Goal: Task Accomplishment & Management: Manage account settings

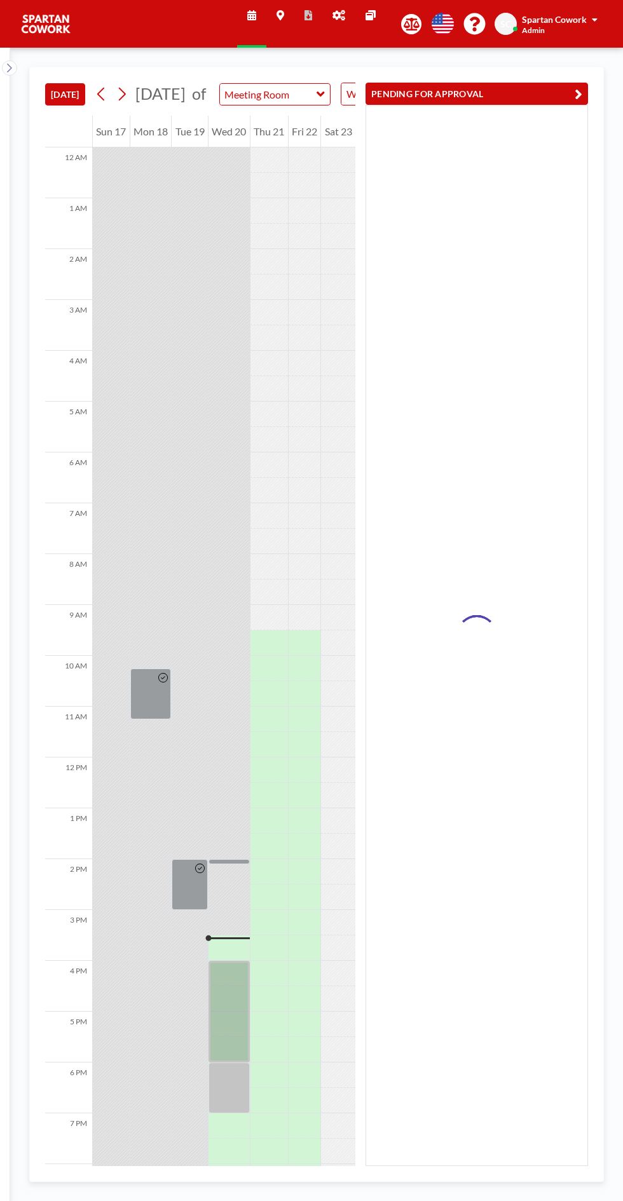
scroll to position [102, 0]
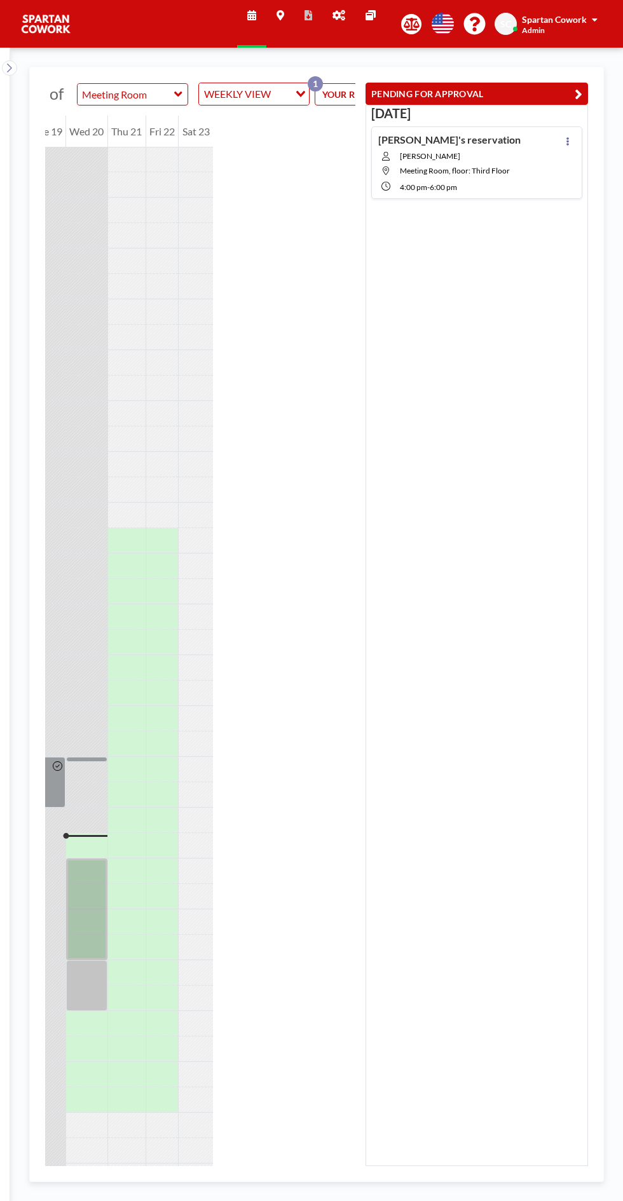
click at [573, 136] on button at bounding box center [567, 140] width 15 height 15
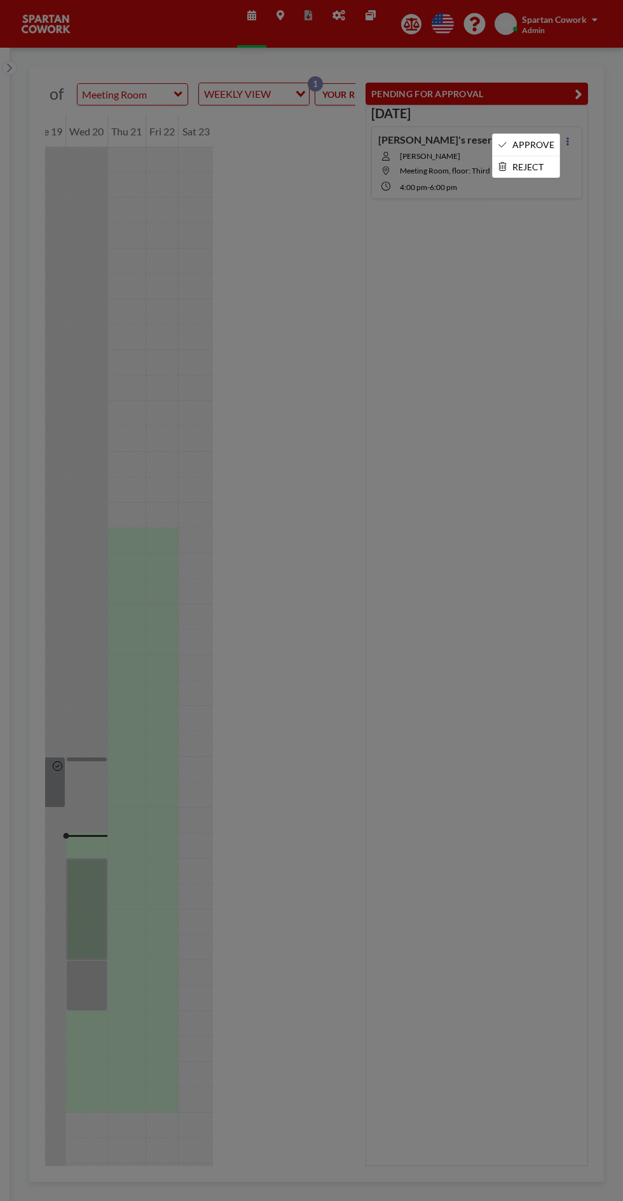
click at [540, 135] on li "APPROVE" at bounding box center [525, 145] width 67 height 22
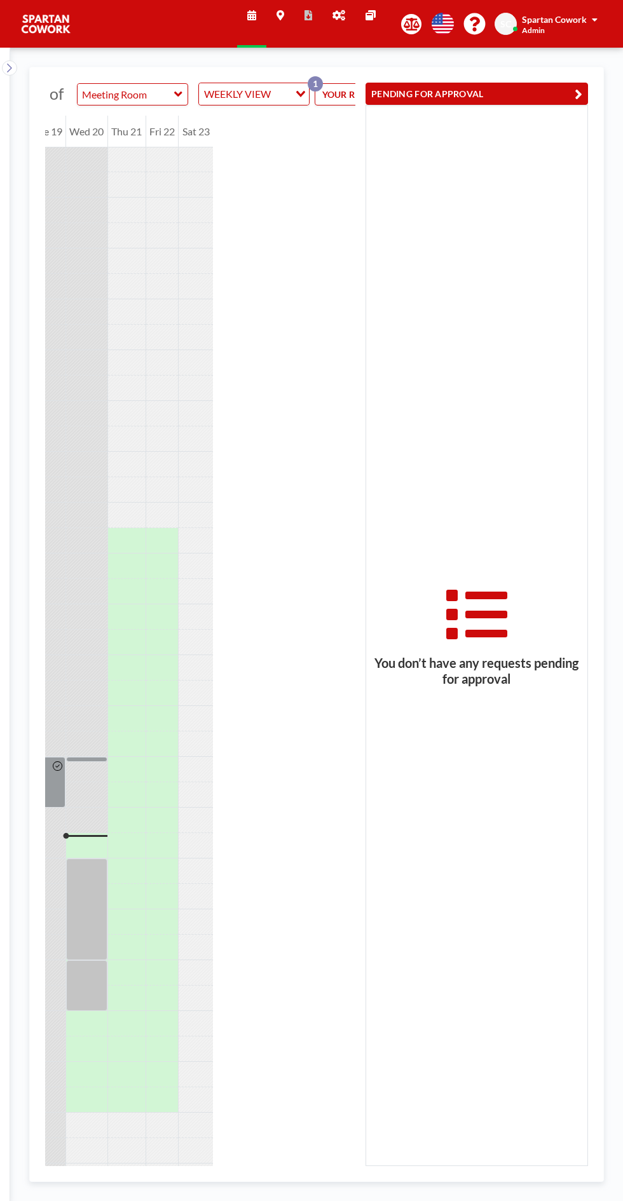
click at [75, 924] on div at bounding box center [86, 909] width 41 height 102
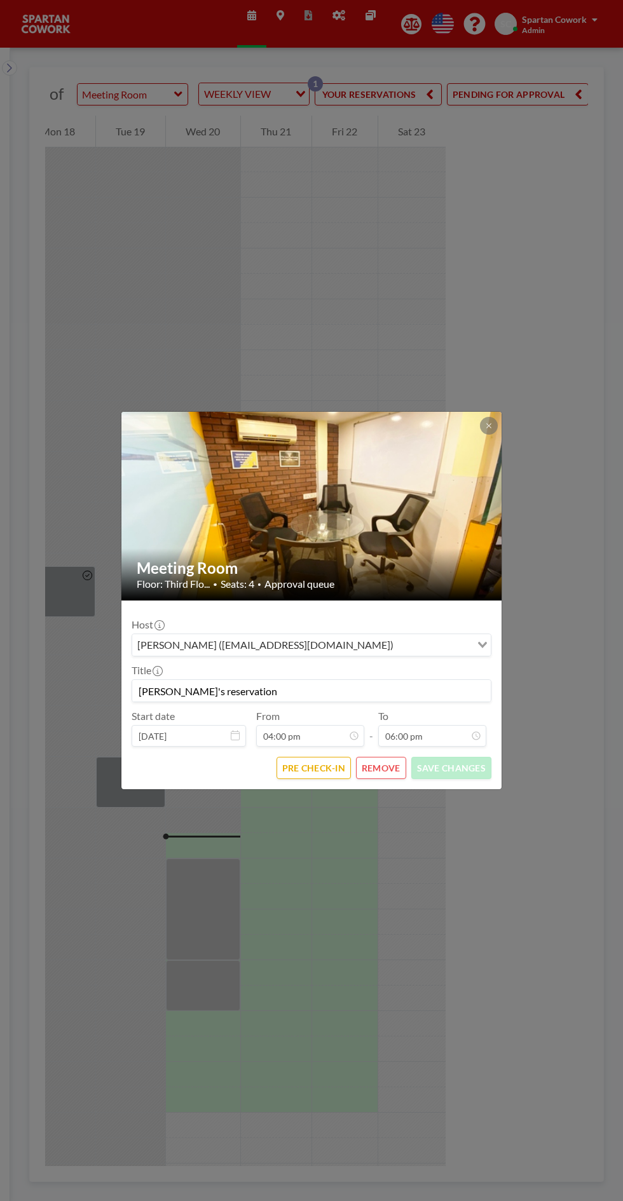
click at [488, 426] on icon at bounding box center [488, 425] width 4 height 4
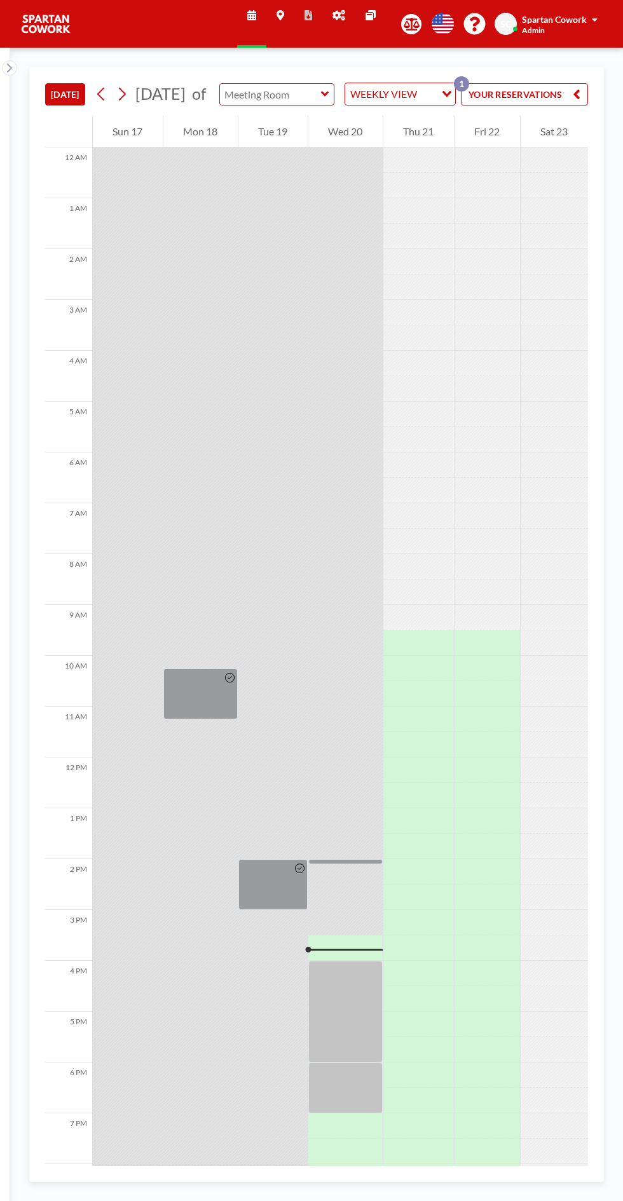
type input "Meeting Room"
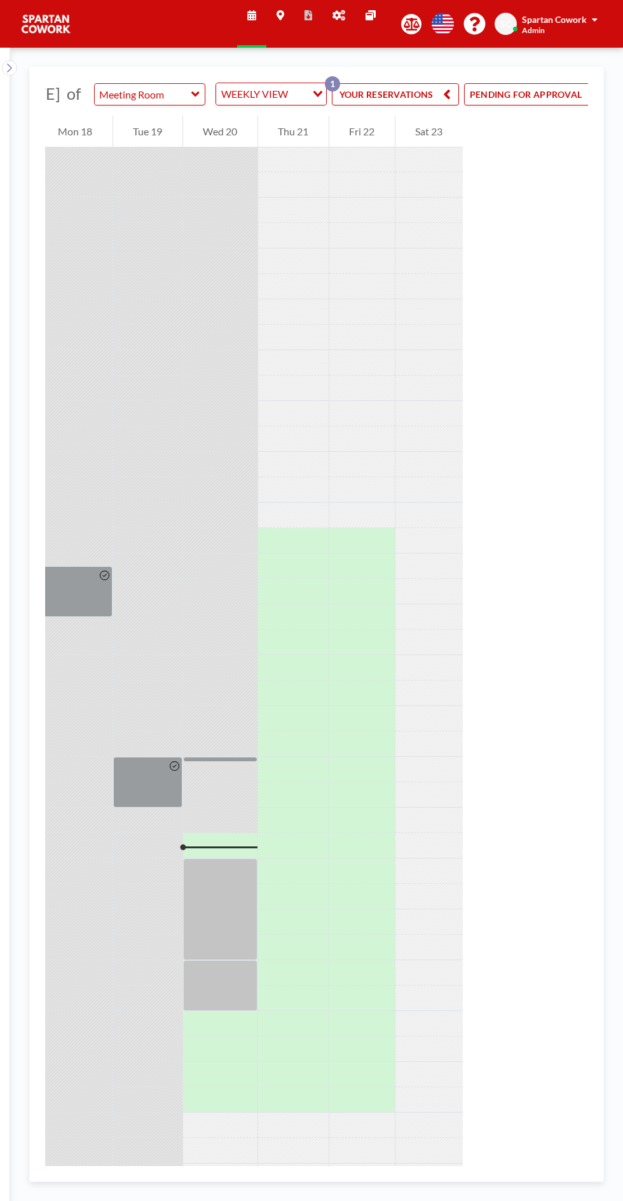
scroll to position [0, 142]
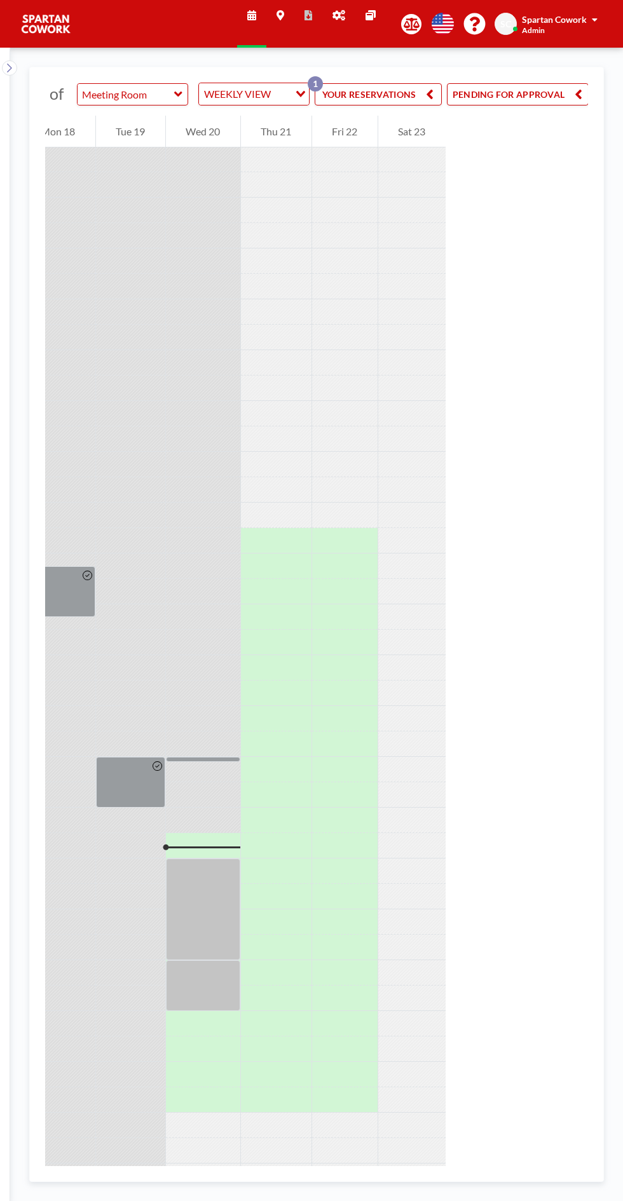
click at [530, 102] on button "PENDING FOR APPROVAL" at bounding box center [518, 94] width 142 height 22
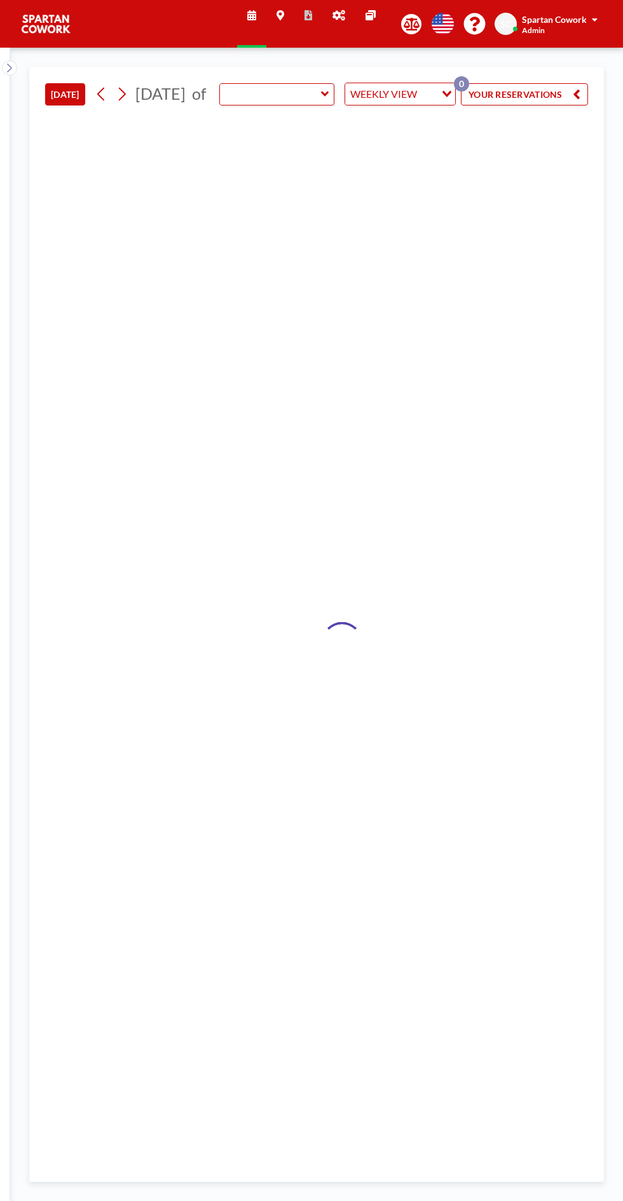
type input "Meeting Room"
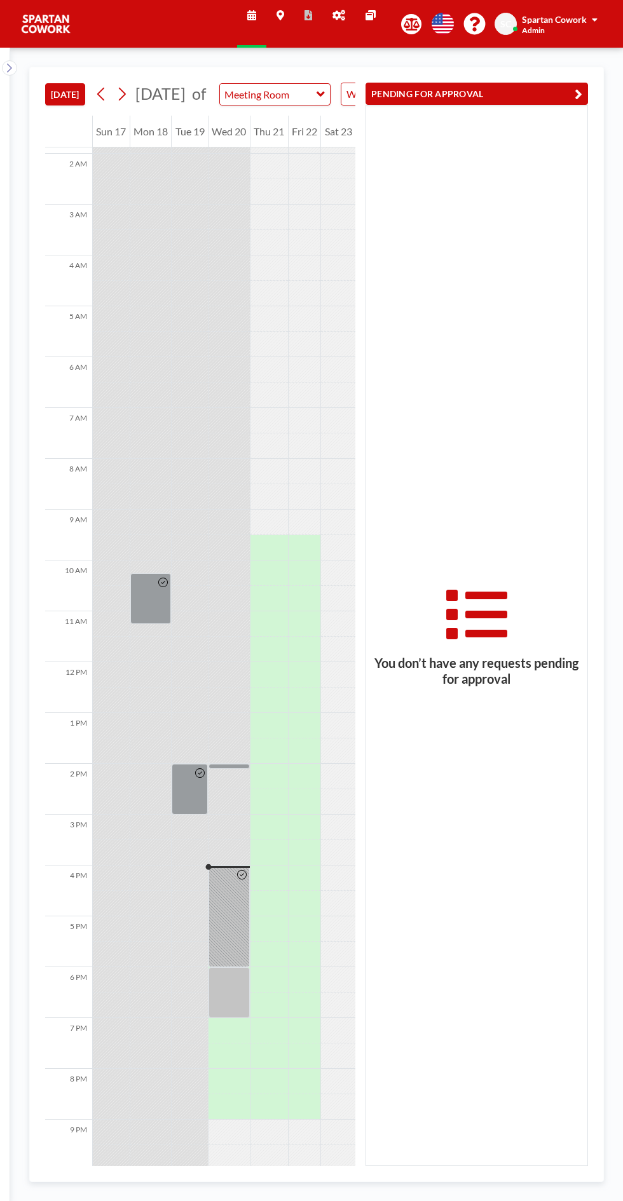
scroll to position [102, 0]
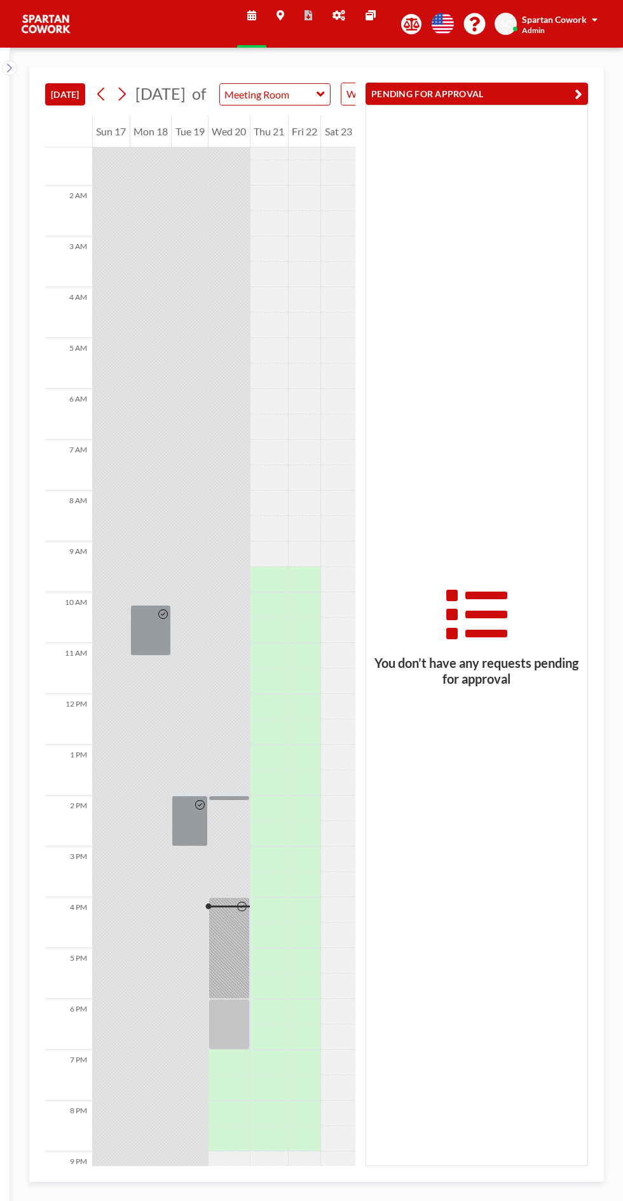
scroll to position [102, 0]
